Goal: Book appointment/travel/reservation

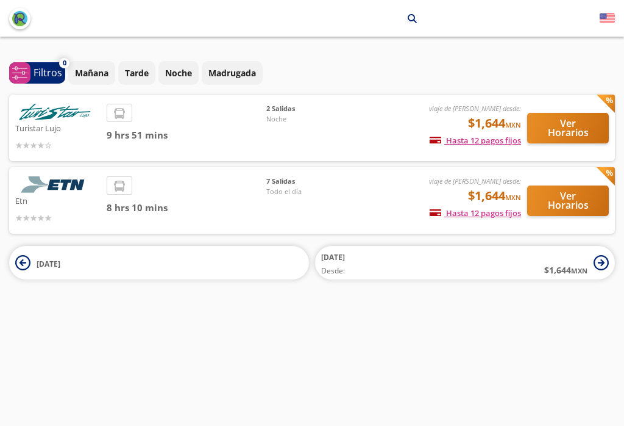
click at [569, 116] on button "Ver Horarios" at bounding box center [568, 128] width 82 height 30
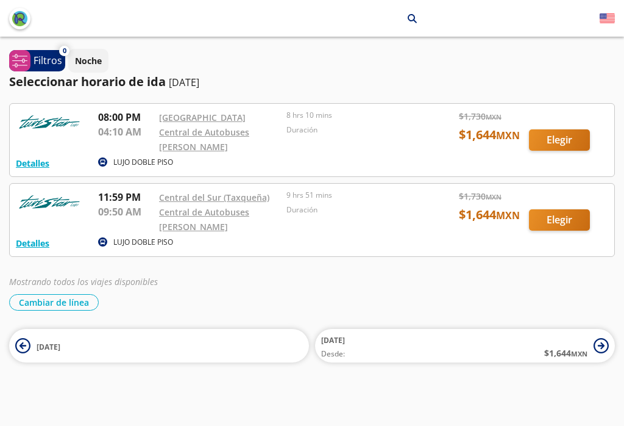
click at [206, 116] on link "[GEOGRAPHIC_DATA]" at bounding box center [202, 118] width 87 height 12
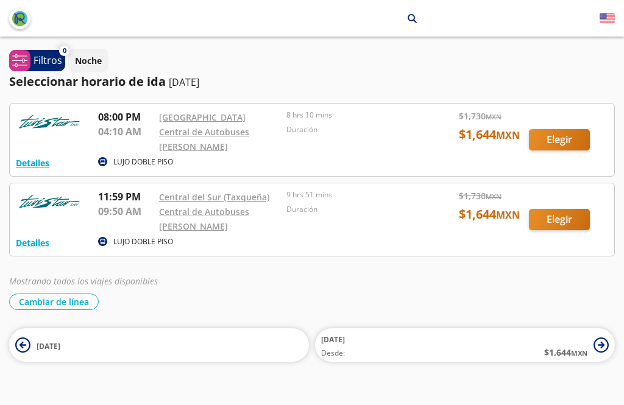
click at [563, 140] on div at bounding box center [312, 140] width 605 height 73
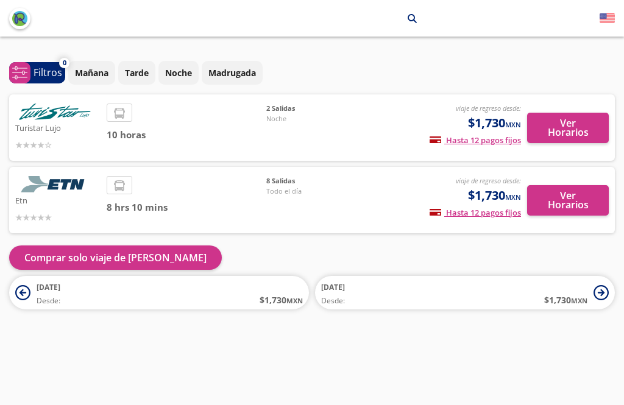
click at [579, 124] on button "Ver Horarios" at bounding box center [568, 128] width 82 height 30
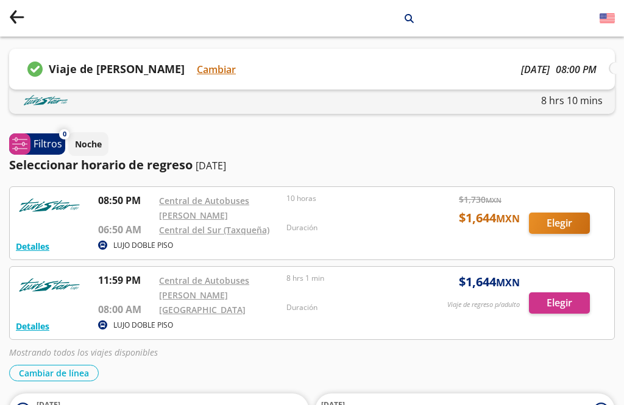
click at [220, 198] on link "Central de Autobuses [PERSON_NAME]" at bounding box center [204, 208] width 90 height 26
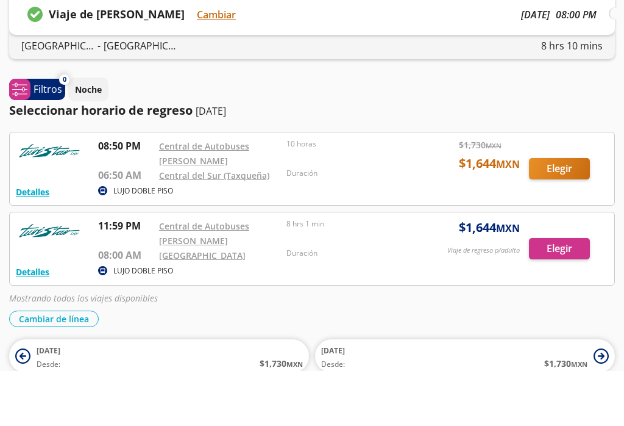
scroll to position [44, 0]
